Goal: Information Seeking & Learning: Understand process/instructions

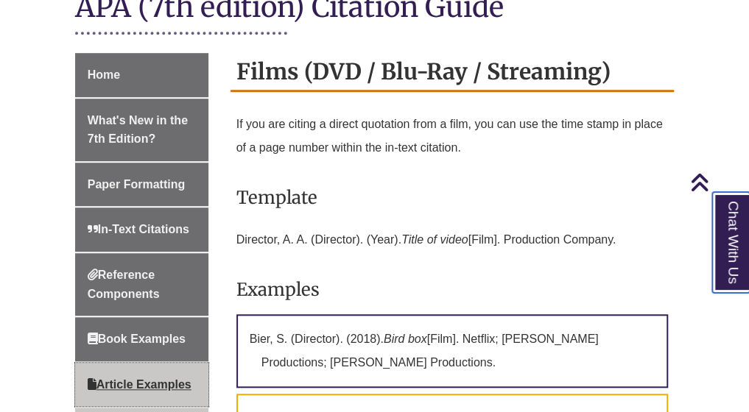
scroll to position [432, 0]
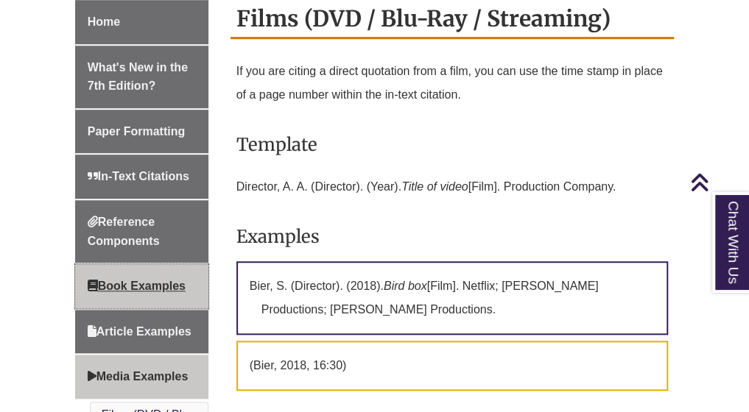
click at [140, 280] on span "Book Examples" at bounding box center [137, 286] width 98 height 13
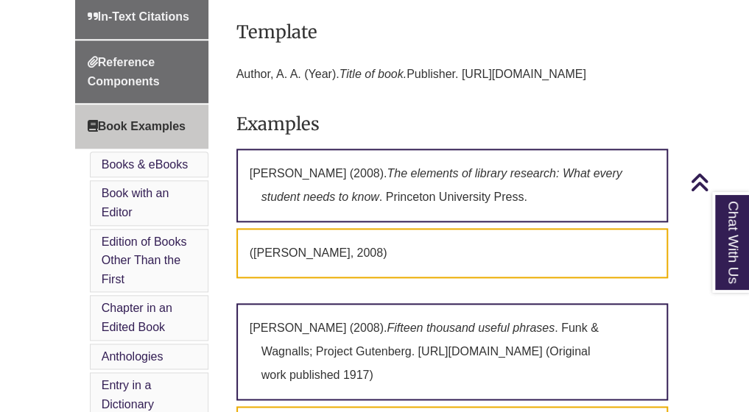
scroll to position [572, 0]
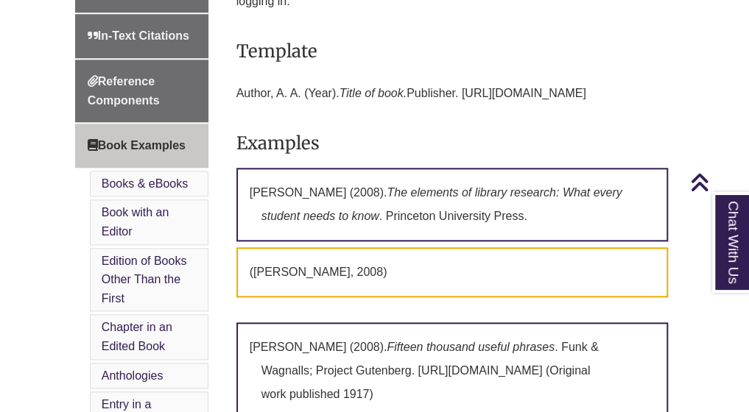
click at [183, 248] on li "Edition of Books Other Than the First" at bounding box center [149, 280] width 119 height 64
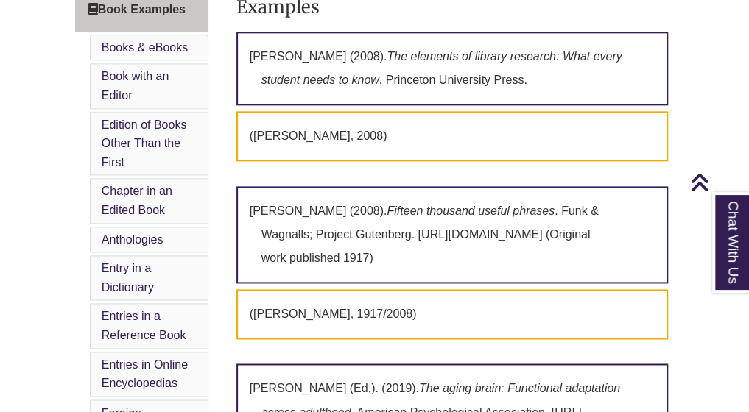
scroll to position [709, 0]
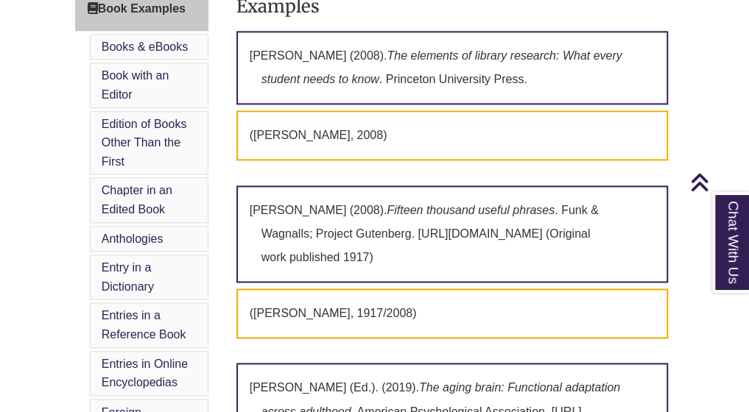
click at [217, 285] on div "Home What's New in the 7th Edition? Paper Formatting In-Text Citations Referenc…" at bounding box center [141, 286] width 155 height 1128
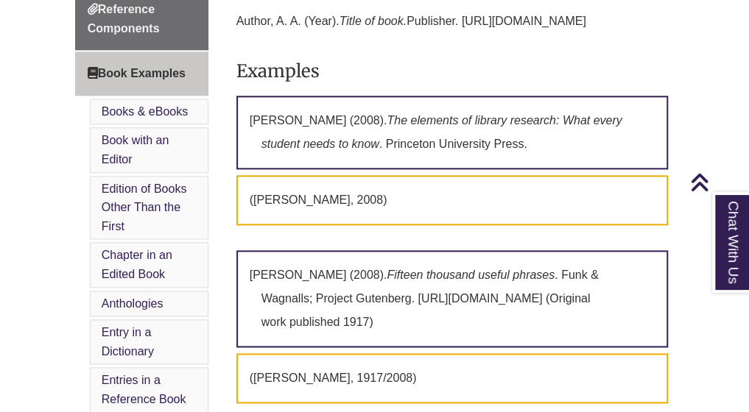
scroll to position [645, 0]
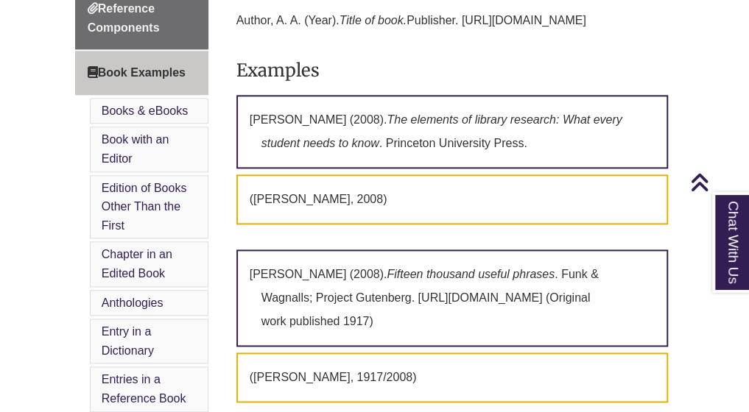
click at [208, 360] on div "Home What's New in the 7th Edition? Paper Formatting In-Text Citations Referenc…" at bounding box center [141, 350] width 155 height 1128
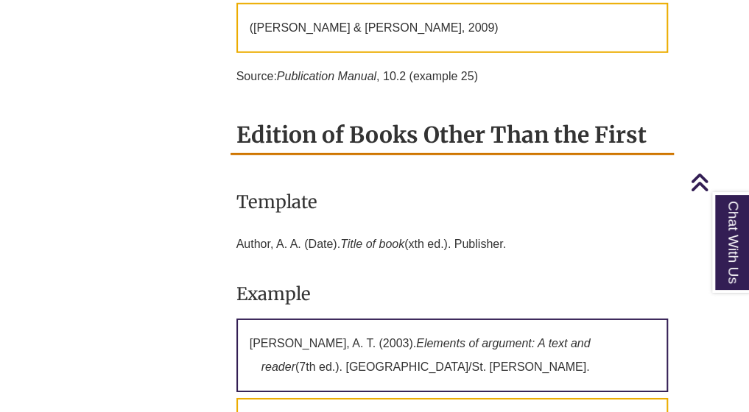
scroll to position [1730, 0]
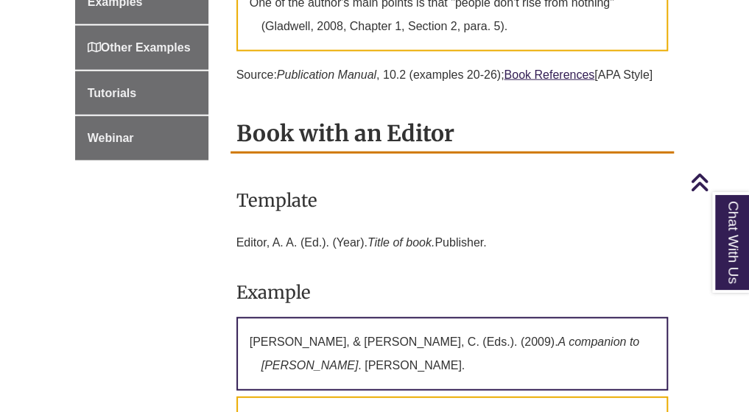
scroll to position [1416, 0]
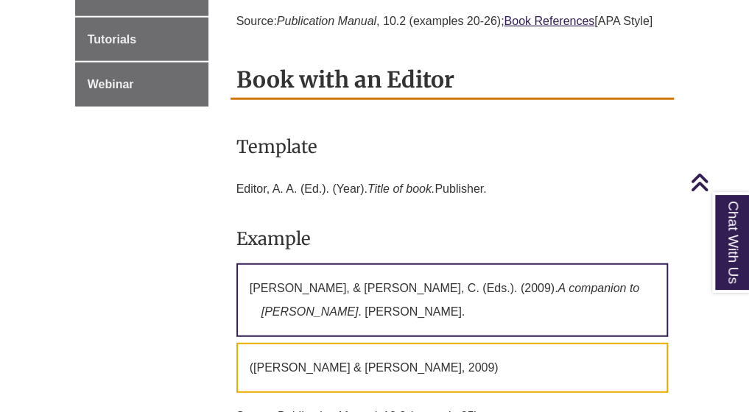
click at [320, 188] on p "Editor, A. A. (Ed.). (Year). Title of book. Publisher." at bounding box center [452, 189] width 432 height 35
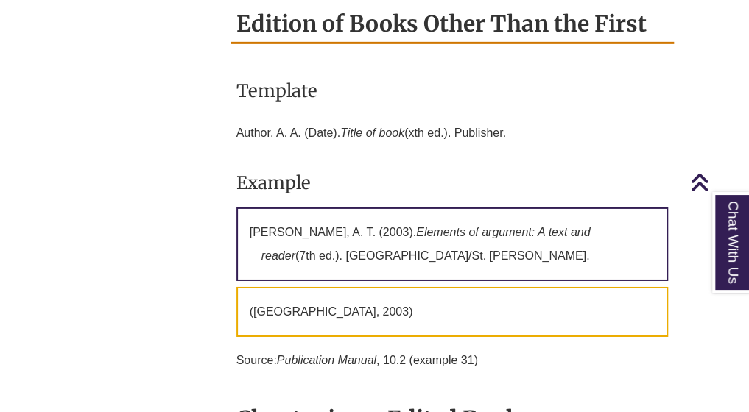
scroll to position [1866, 0]
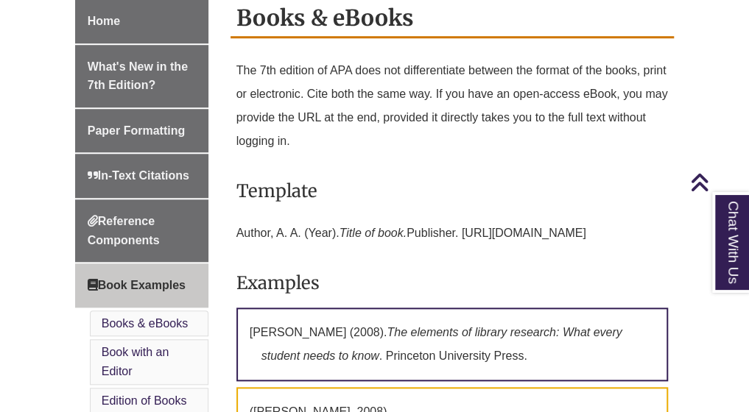
scroll to position [432, 0]
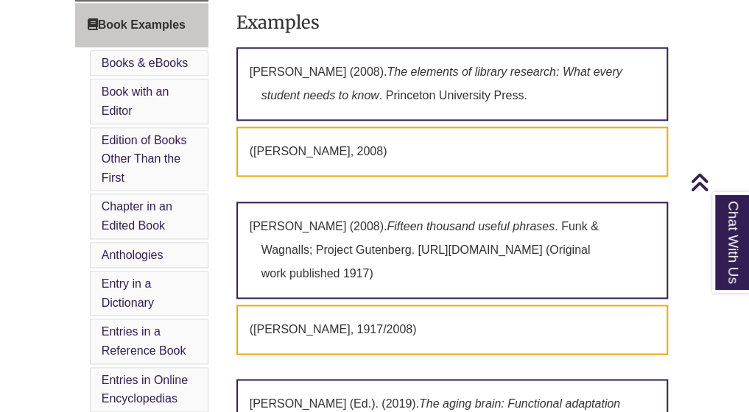
scroll to position [664, 0]
